Goal: Task Accomplishment & Management: Use online tool/utility

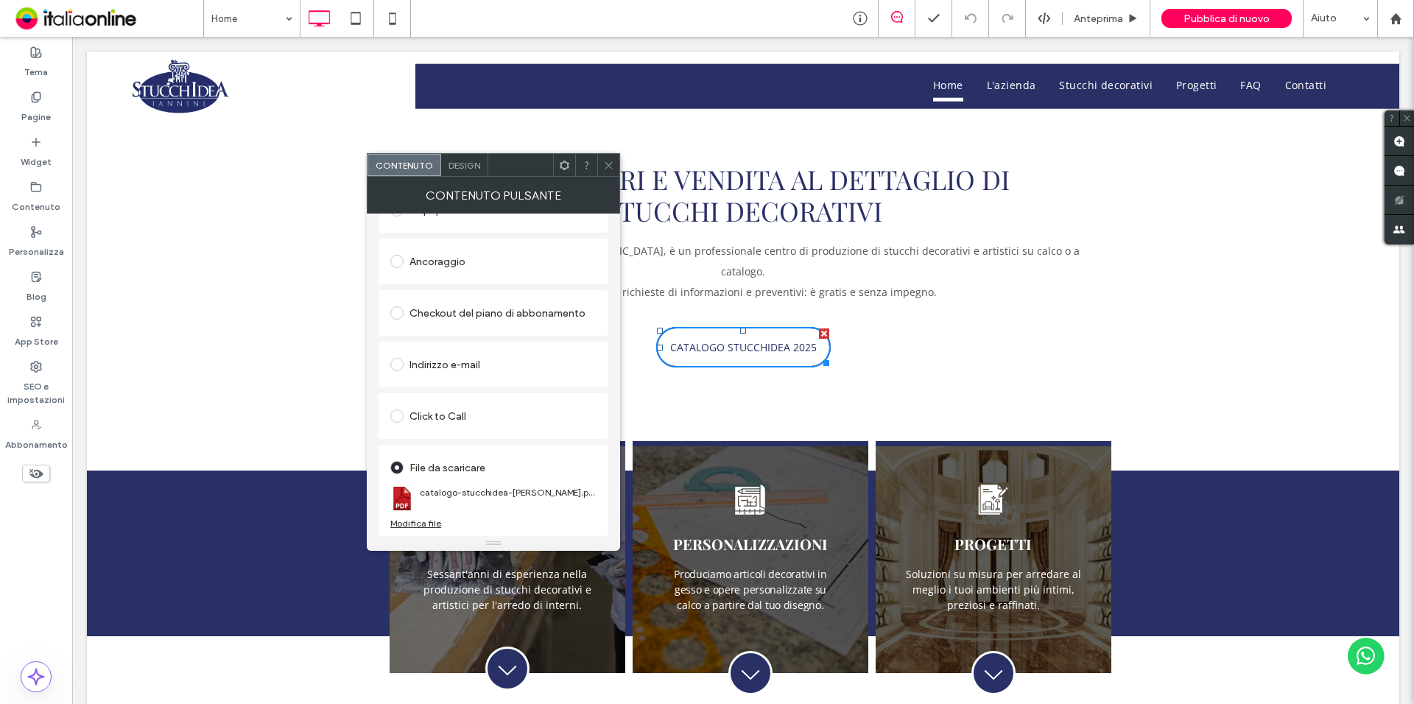
scroll to position [298, 0]
click at [414, 519] on div "Modifica file" at bounding box center [415, 523] width 51 height 11
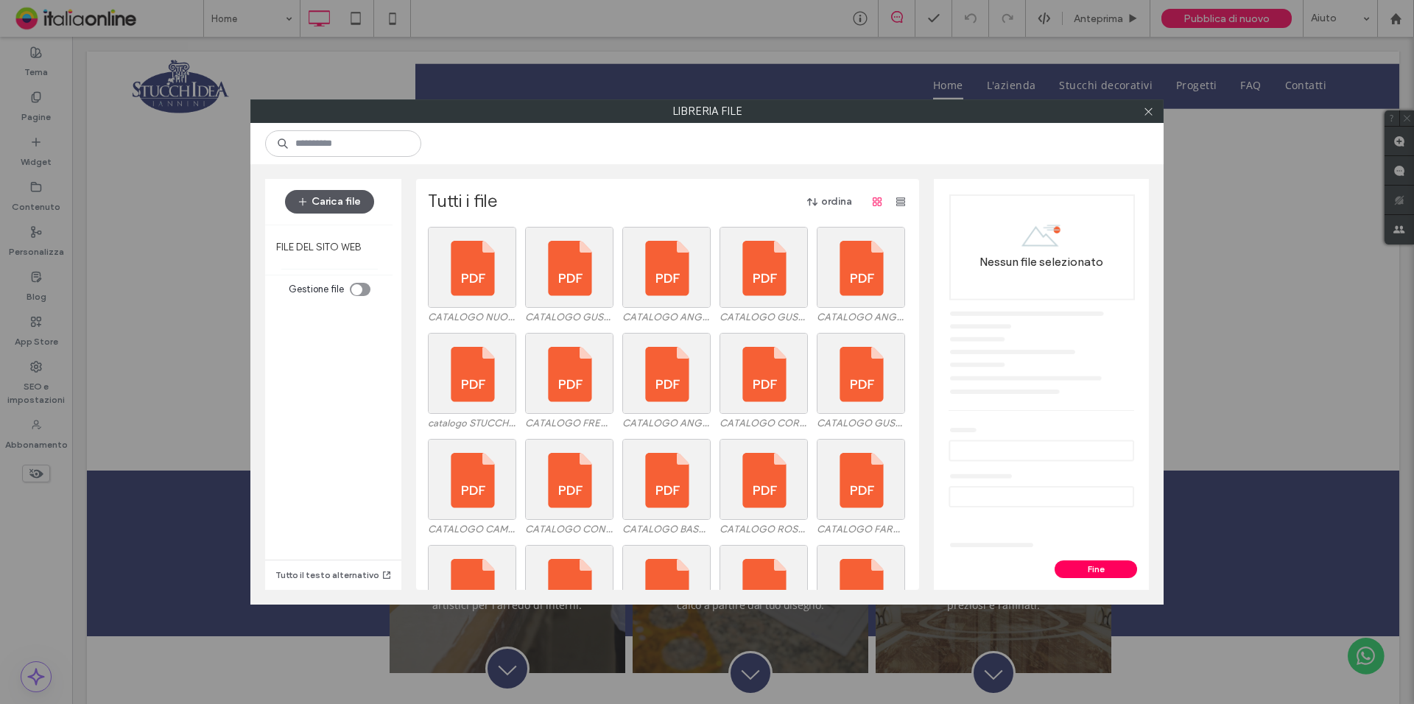
click at [335, 200] on button "Carica file" at bounding box center [329, 202] width 89 height 24
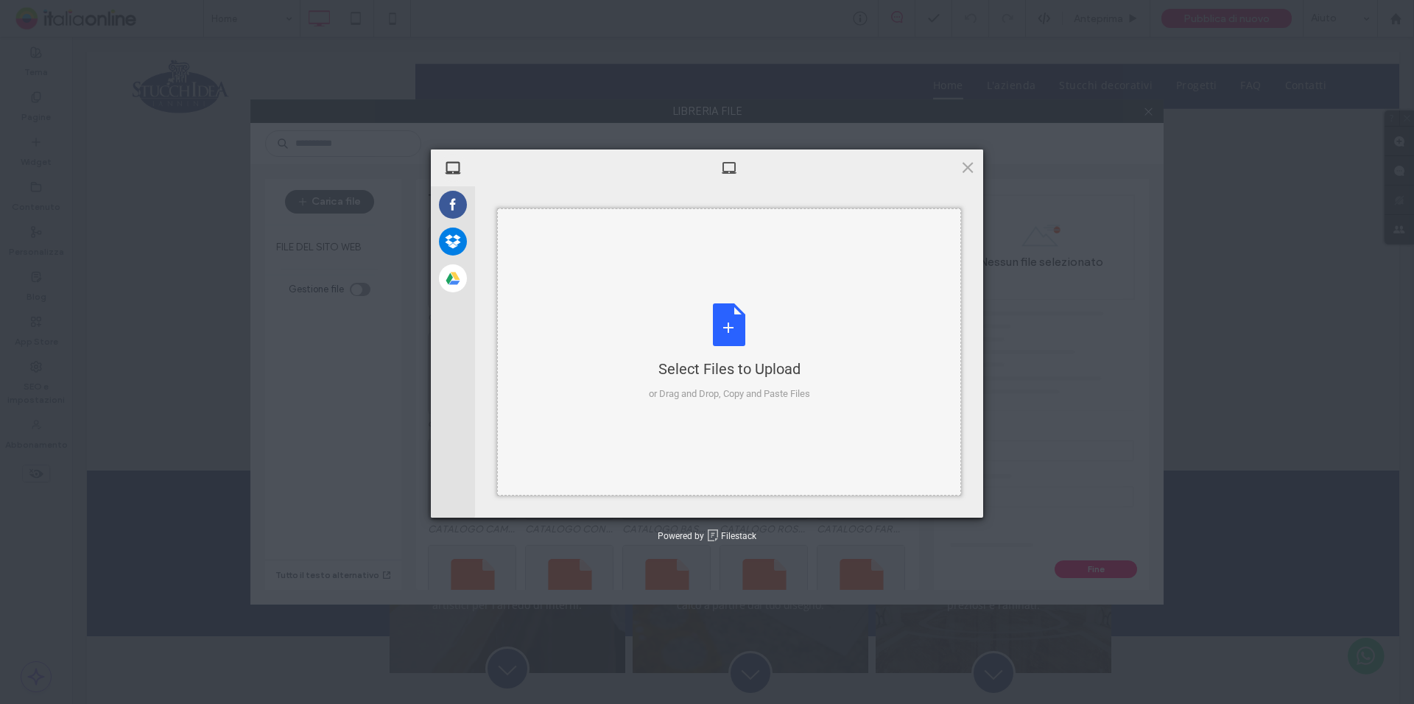
click at [754, 334] on div "Select Files to Upload or Drag and Drop, Copy and Paste Files" at bounding box center [729, 352] width 161 height 98
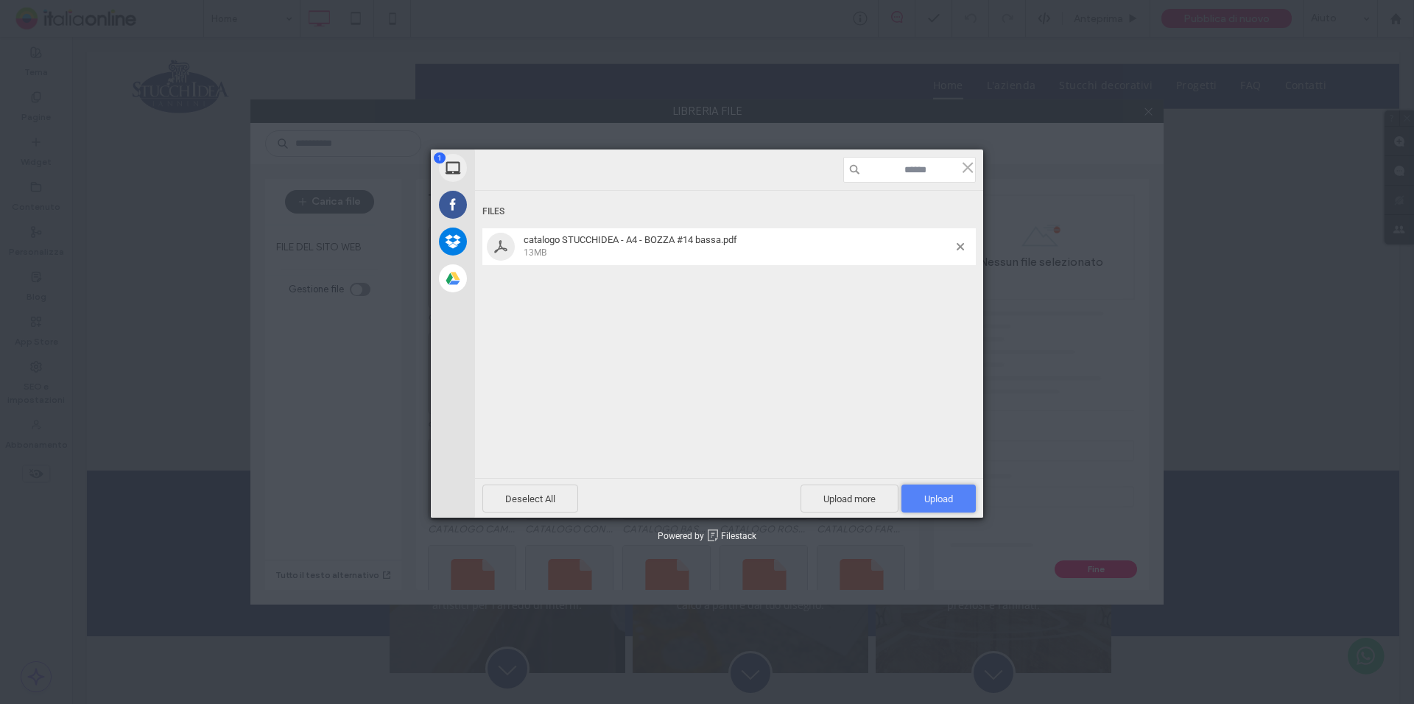
click at [941, 491] on span "Upload 1" at bounding box center [939, 499] width 74 height 28
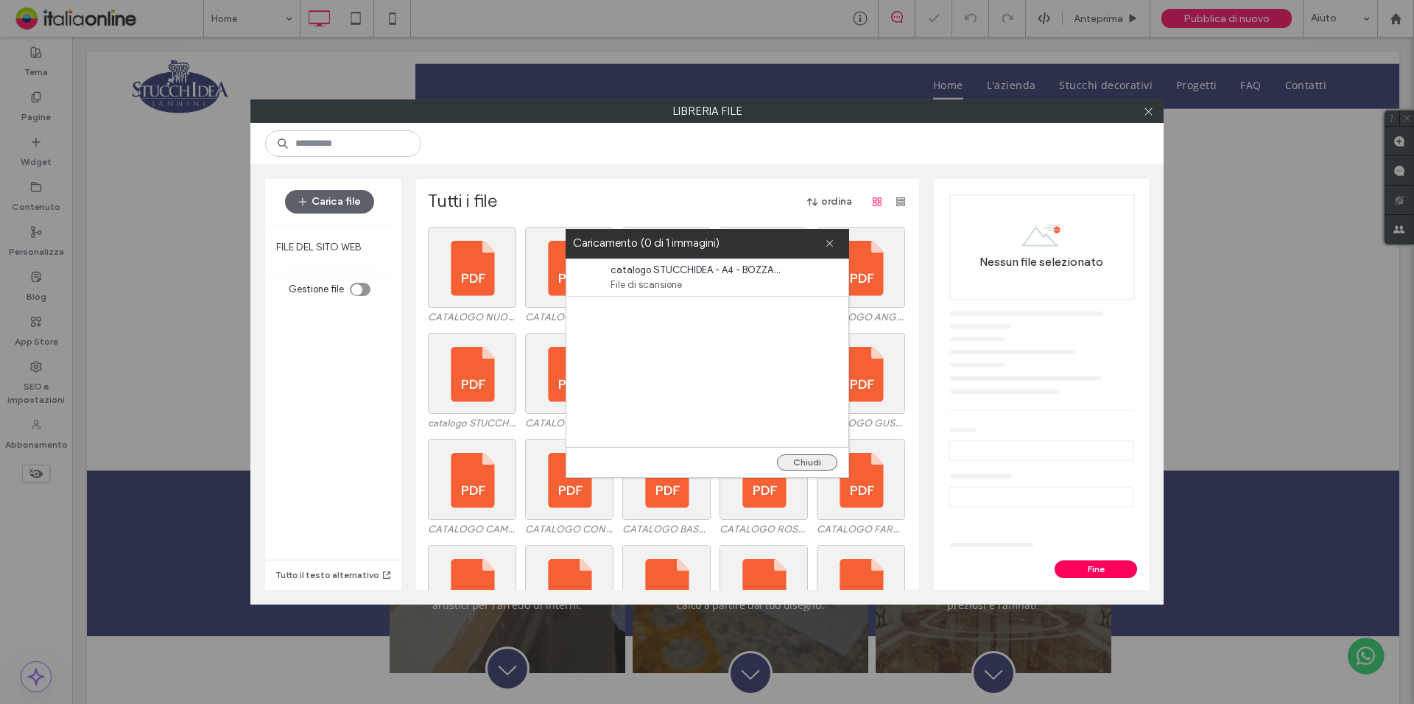
click at [806, 459] on button "Chiudi" at bounding box center [807, 462] width 60 height 16
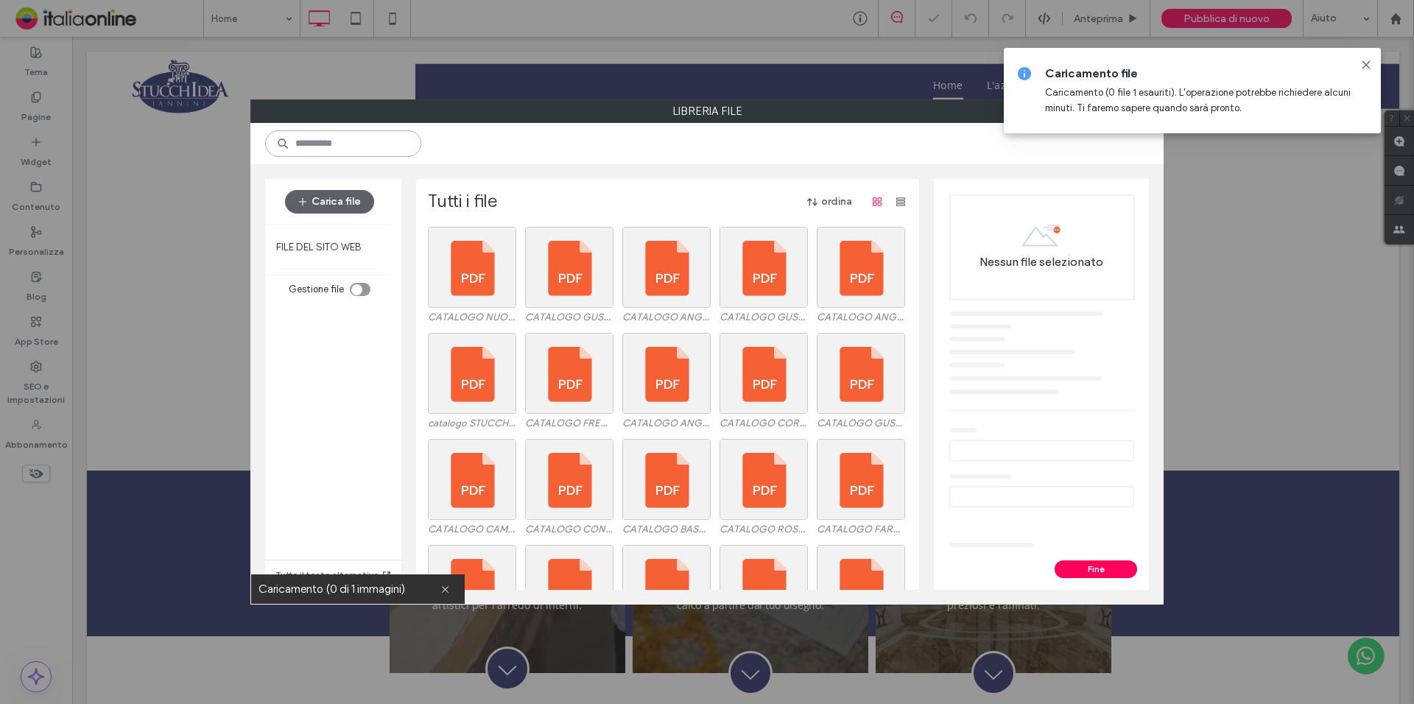
click at [354, 138] on input at bounding box center [343, 143] width 156 height 27
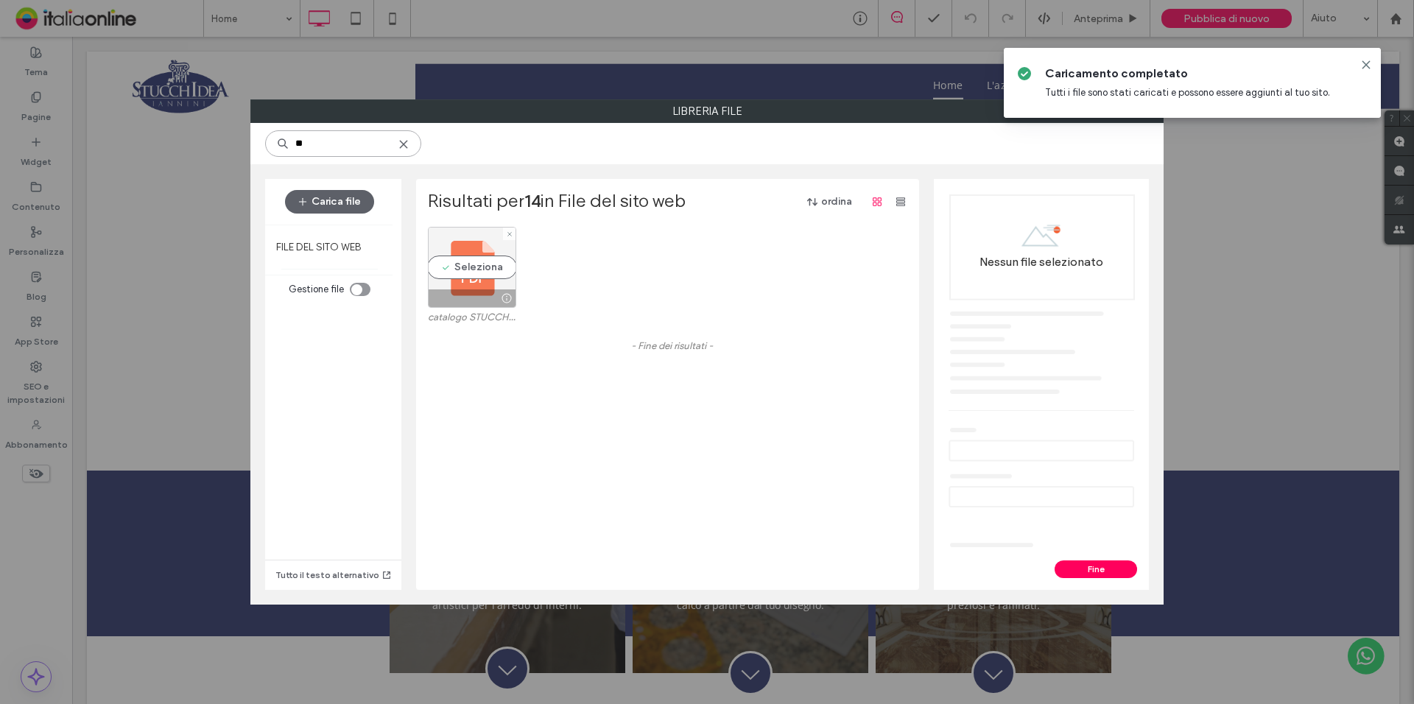
type input "**"
click at [466, 263] on div "Seleziona" at bounding box center [472, 267] width 88 height 81
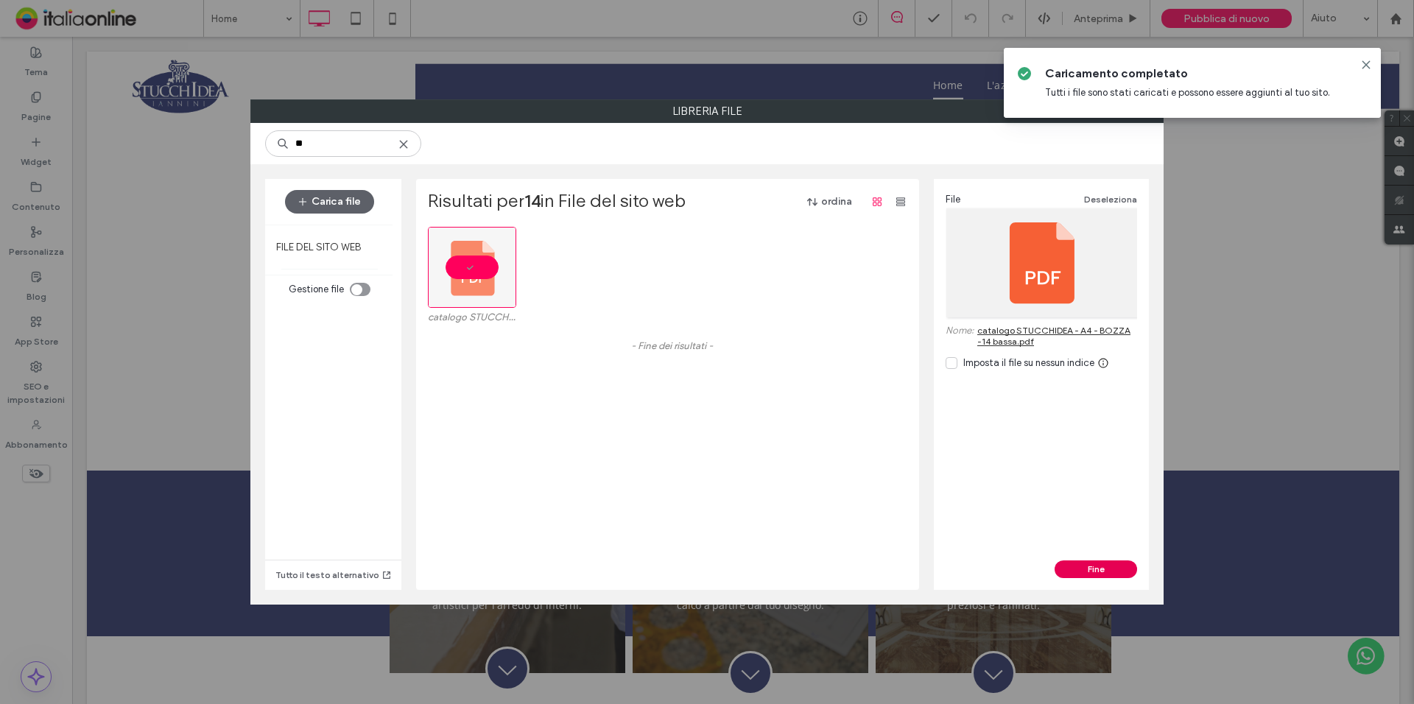
click at [1103, 564] on button "Fine" at bounding box center [1096, 570] width 83 height 18
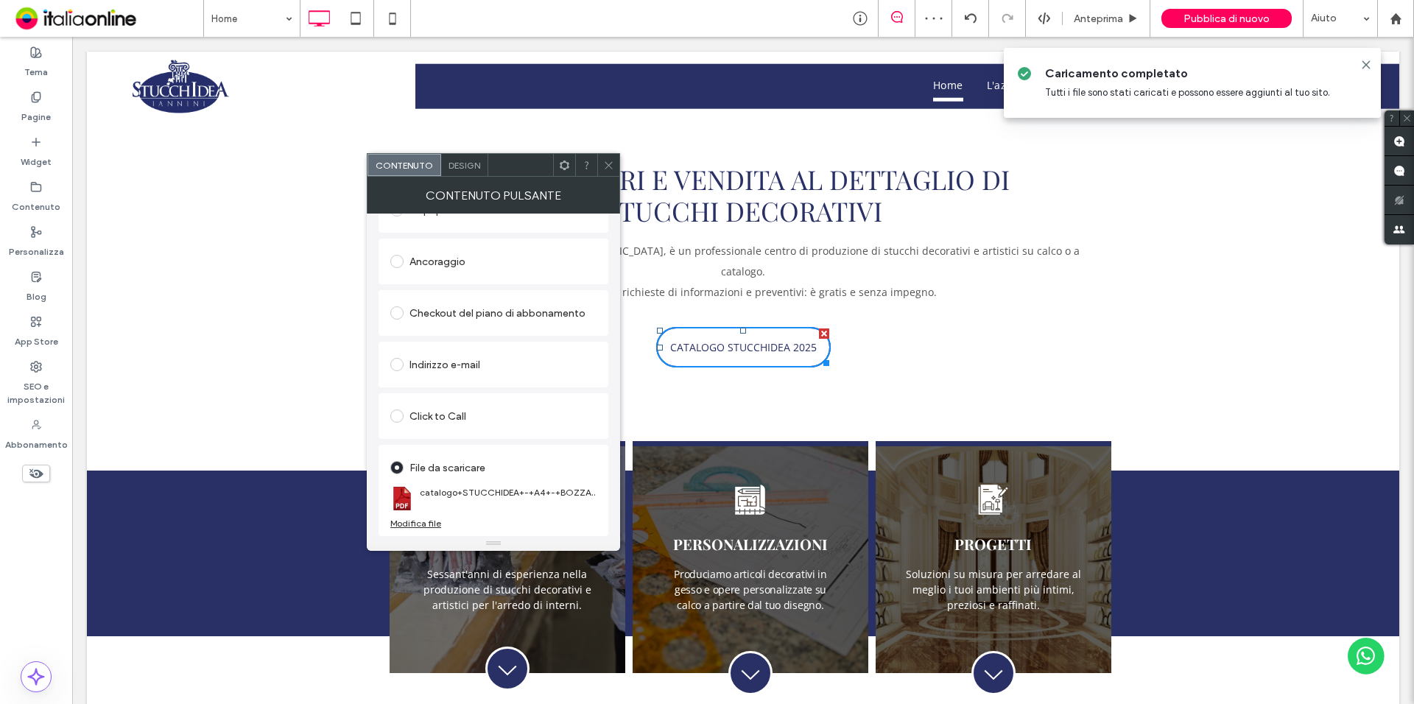
click at [612, 169] on icon at bounding box center [608, 165] width 11 height 11
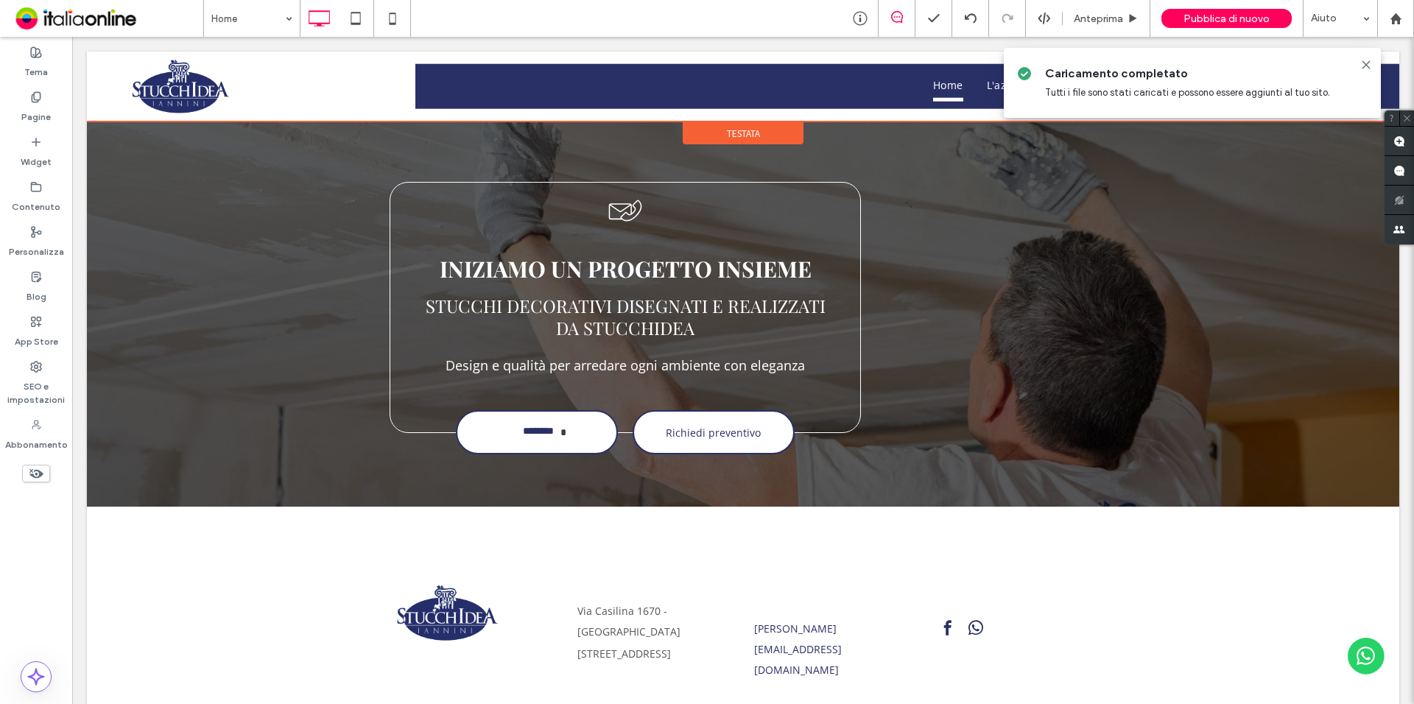
scroll to position [3130, 0]
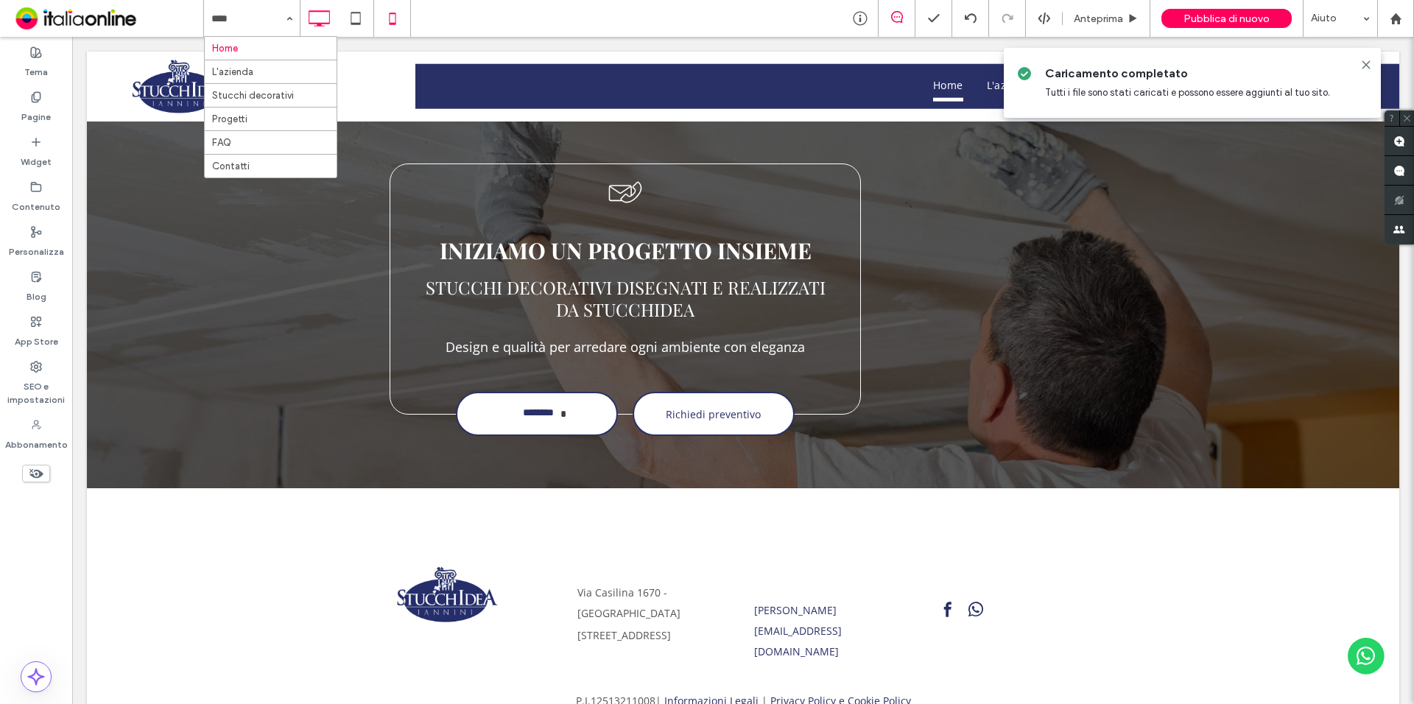
click at [402, 18] on icon at bounding box center [392, 18] width 29 height 29
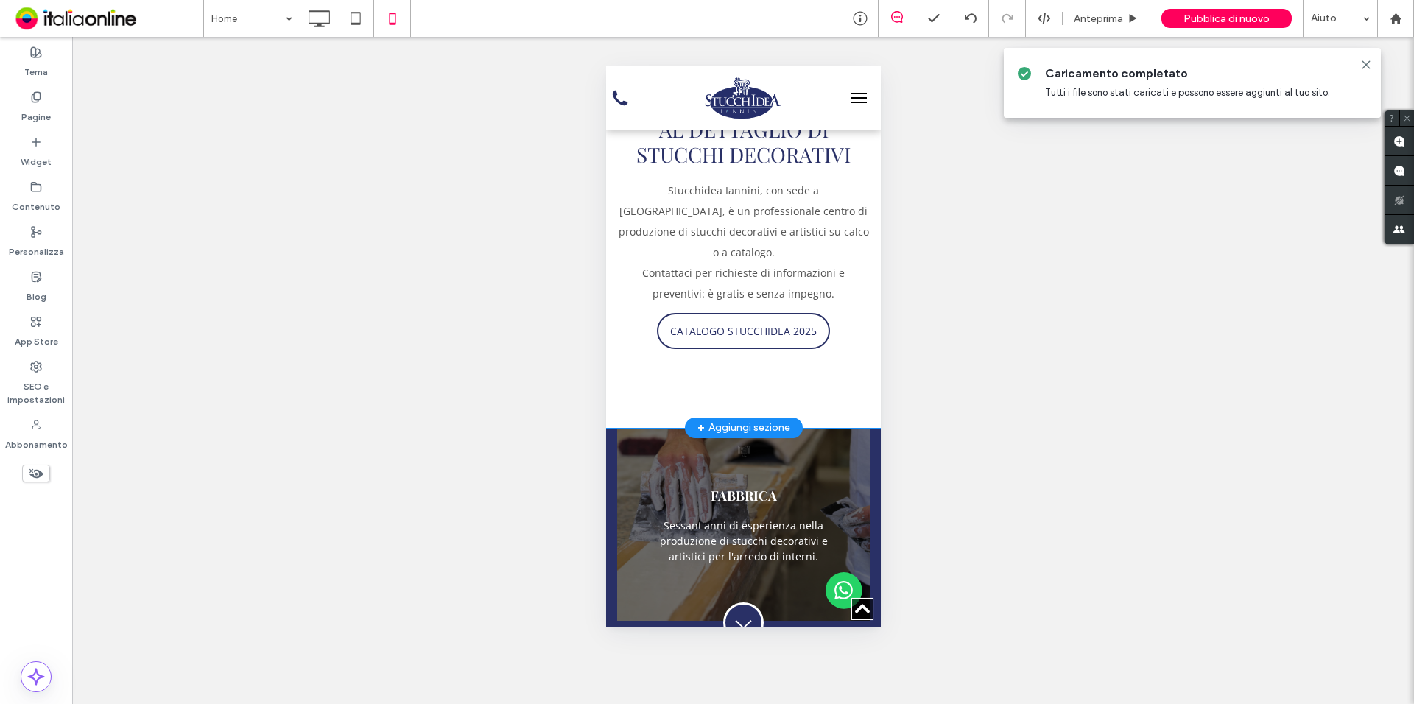
scroll to position [442, 0]
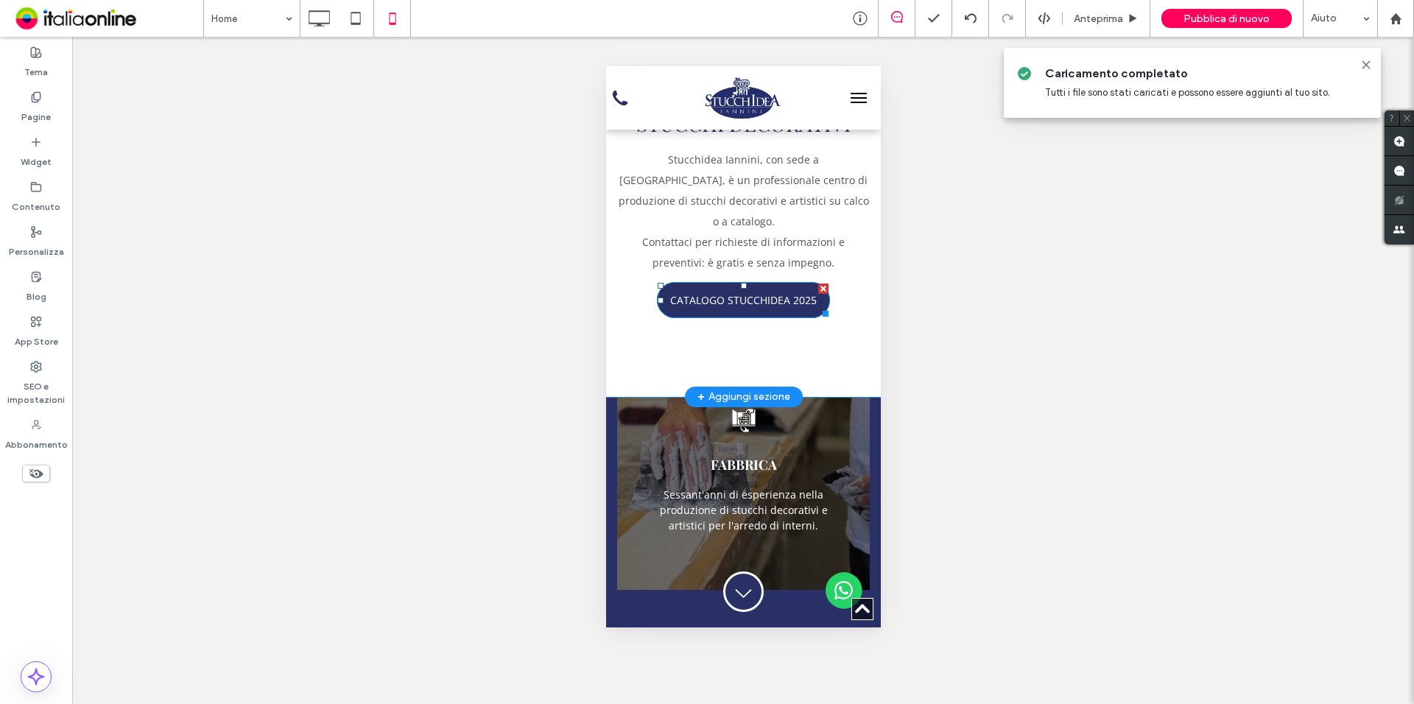
click at [742, 282] on link "CATALOGO STUCCHIDEA 2025" at bounding box center [742, 300] width 173 height 36
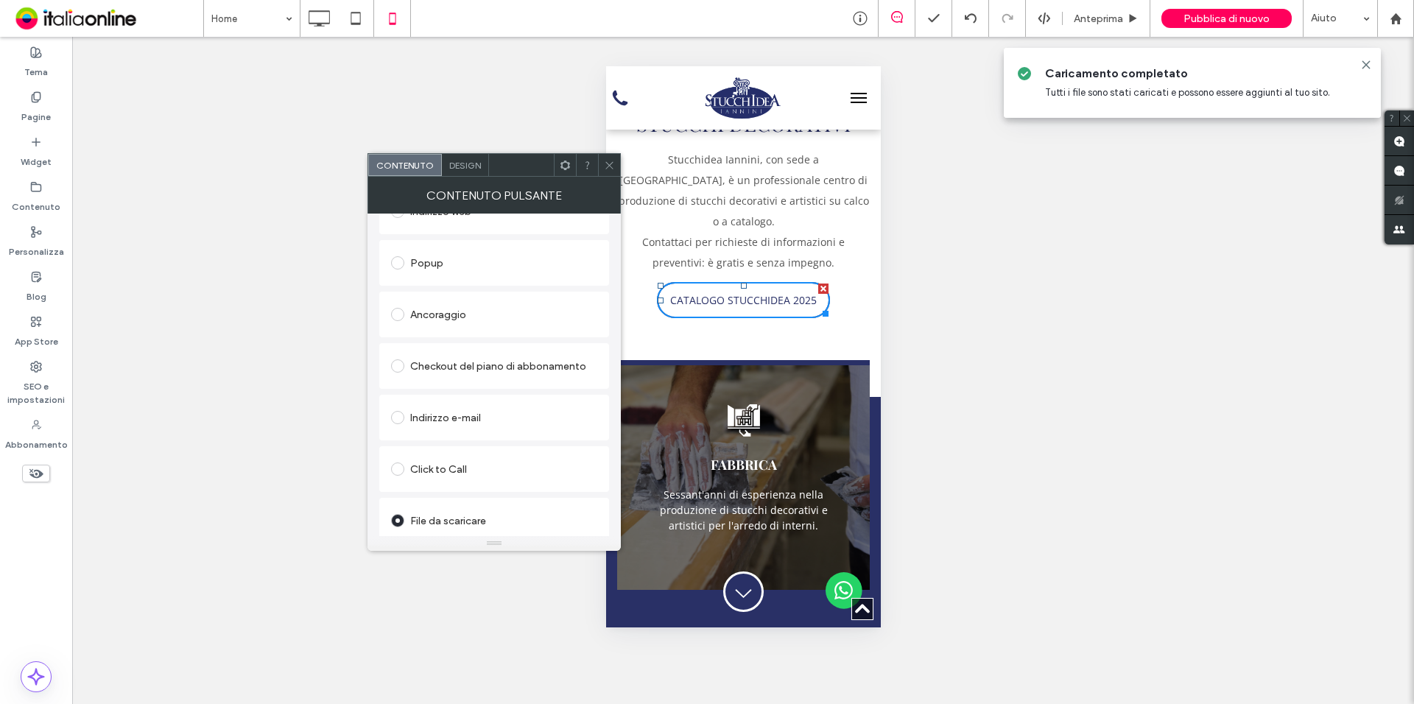
scroll to position [298, 0]
click at [586, 491] on link "catalogo+STUCCHIDEA+-+A4+-+BOZZA+-14+bassa.pdf" at bounding box center [509, 492] width 177 height 11
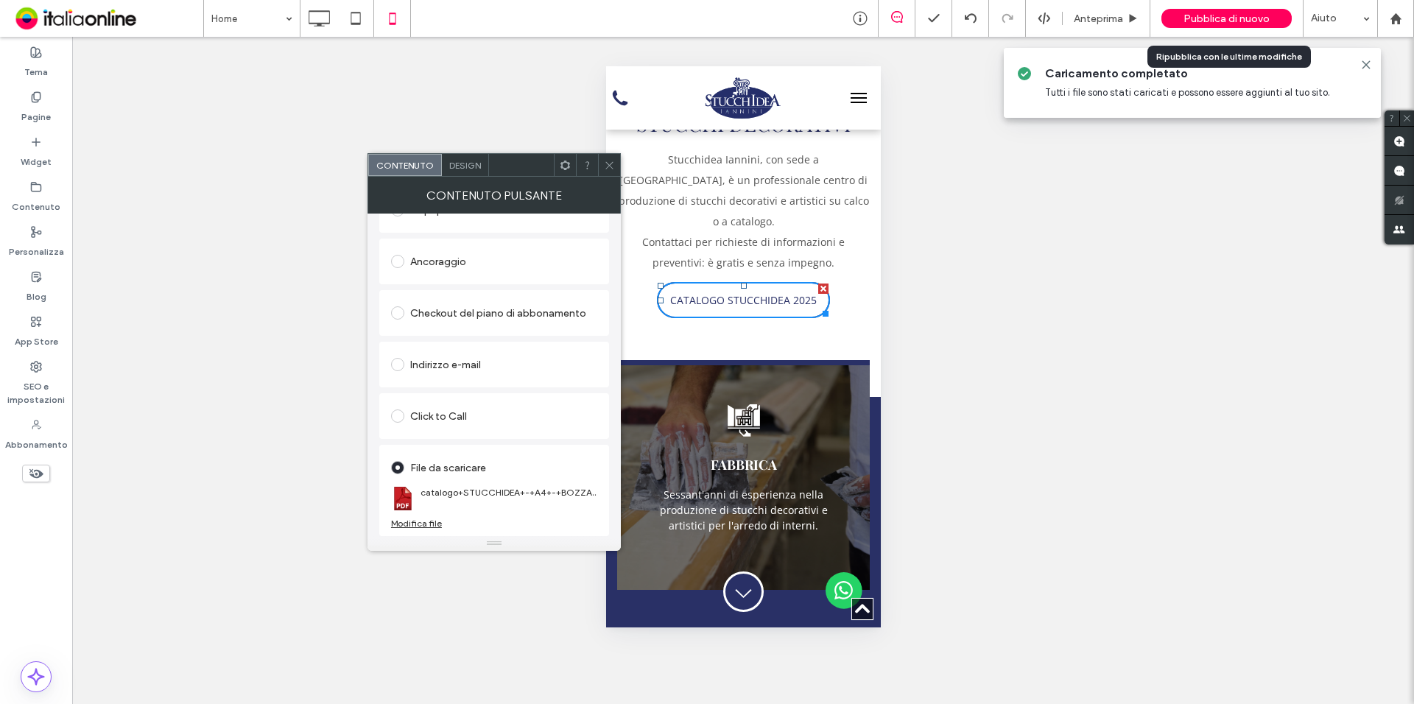
drag, startPoint x: 1230, startPoint y: 18, endPoint x: 3, endPoint y: 462, distance: 1305.1
click at [1230, 17] on span "Pubblica di nuovo" at bounding box center [1227, 19] width 86 height 13
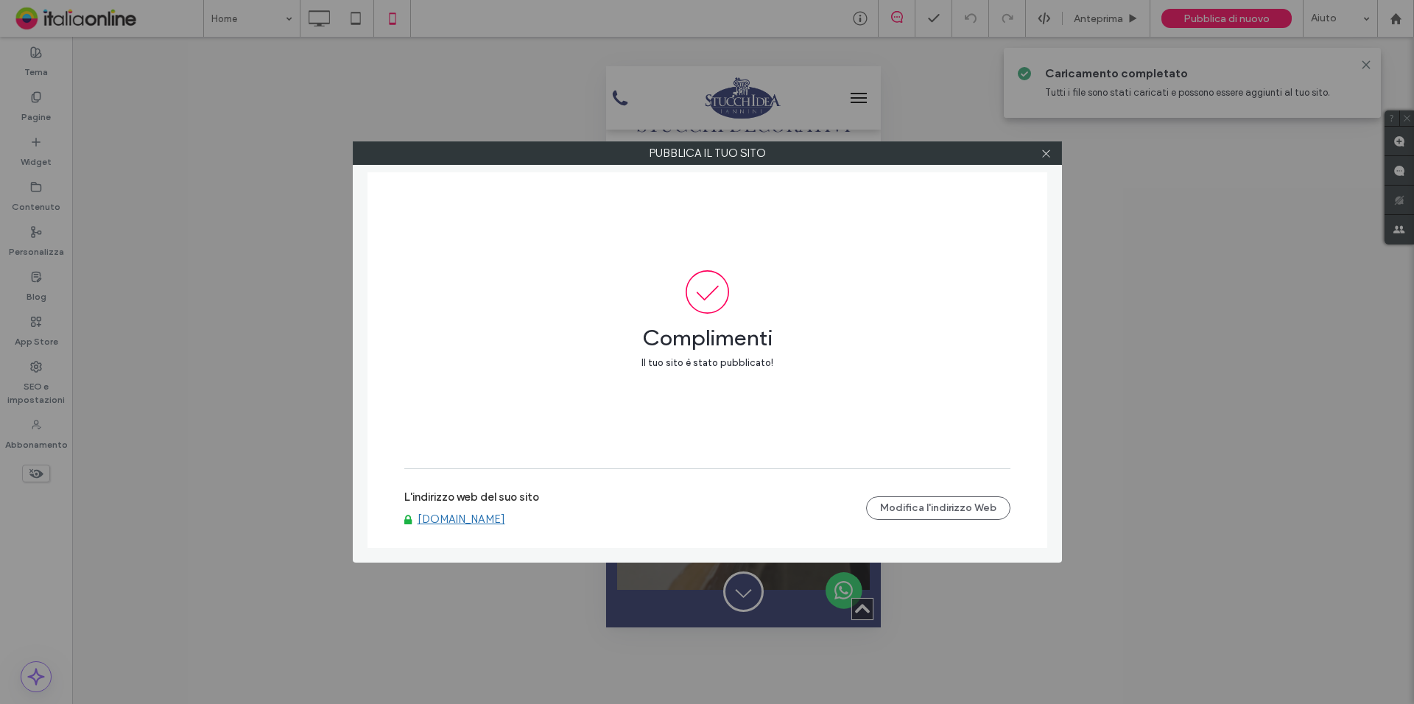
click at [484, 519] on link "[DOMAIN_NAME]" at bounding box center [462, 519] width 88 height 13
